Goal: Purchase product/service

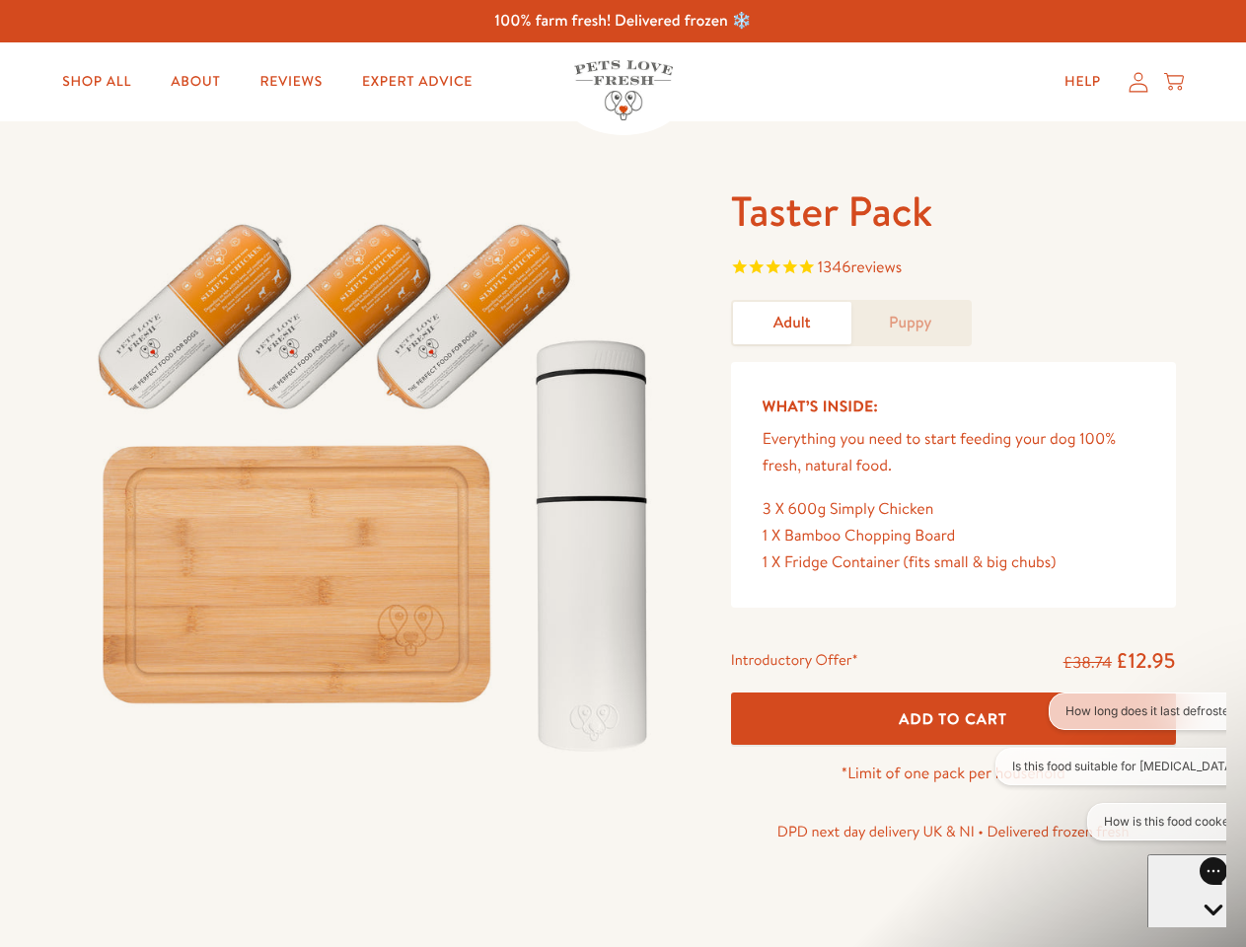
click at [623, 474] on img at bounding box center [377, 479] width 613 height 588
click at [953, 269] on span "1346 reviews" at bounding box center [953, 270] width 445 height 30
click at [953, 761] on p "*Limit of one pack per household" at bounding box center [953, 774] width 445 height 27
click at [1111, 711] on button "How long does it last defrosted?" at bounding box center [1154, 711] width 210 height 37
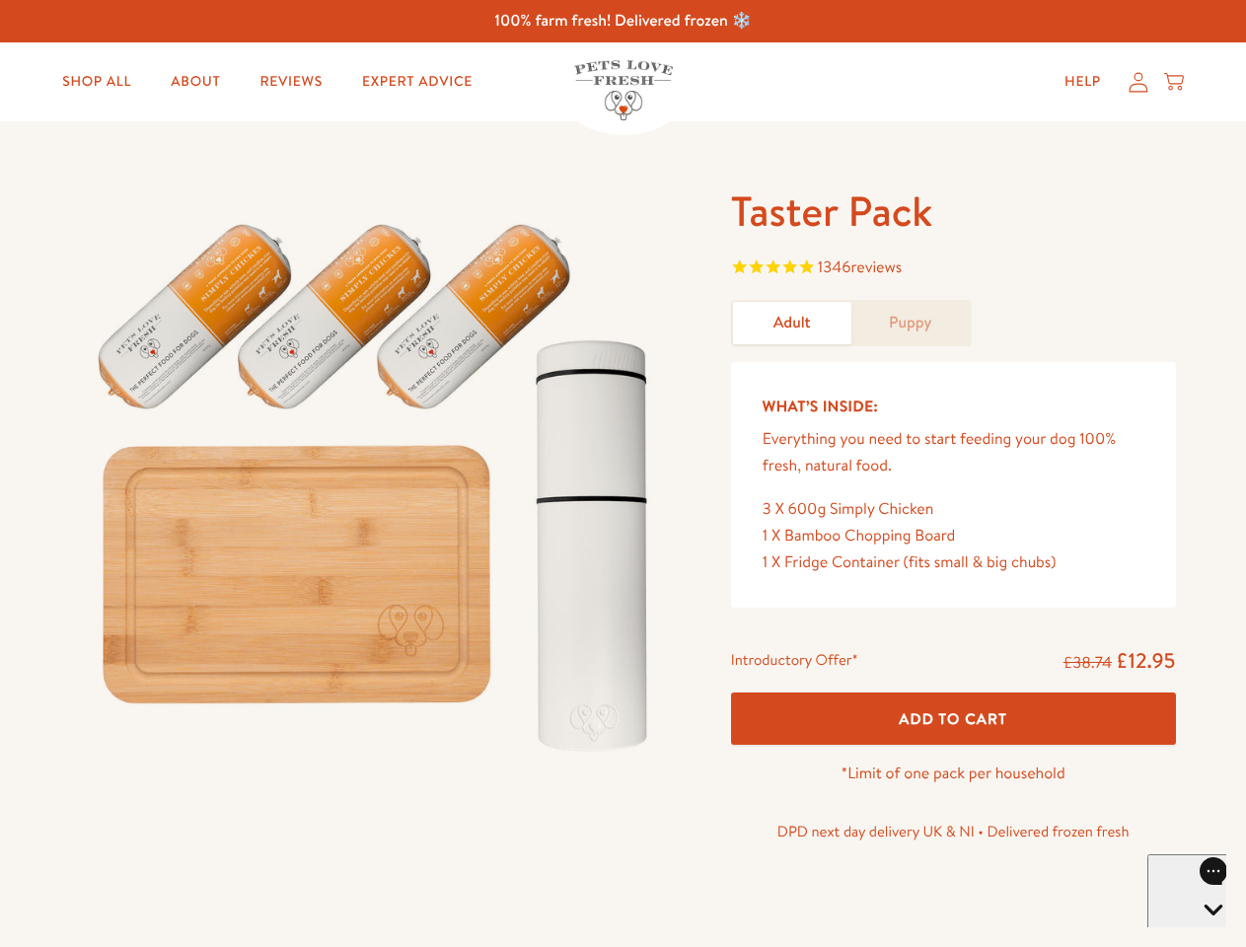
scroll to position [63, 0]
